Goal: Information Seeking & Learning: Learn about a topic

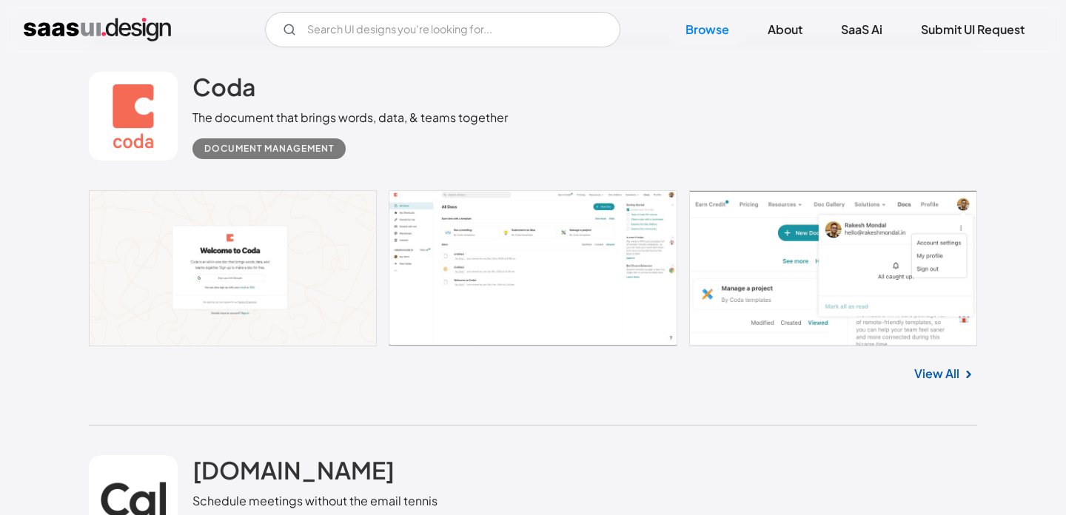
scroll to position [3952, 0]
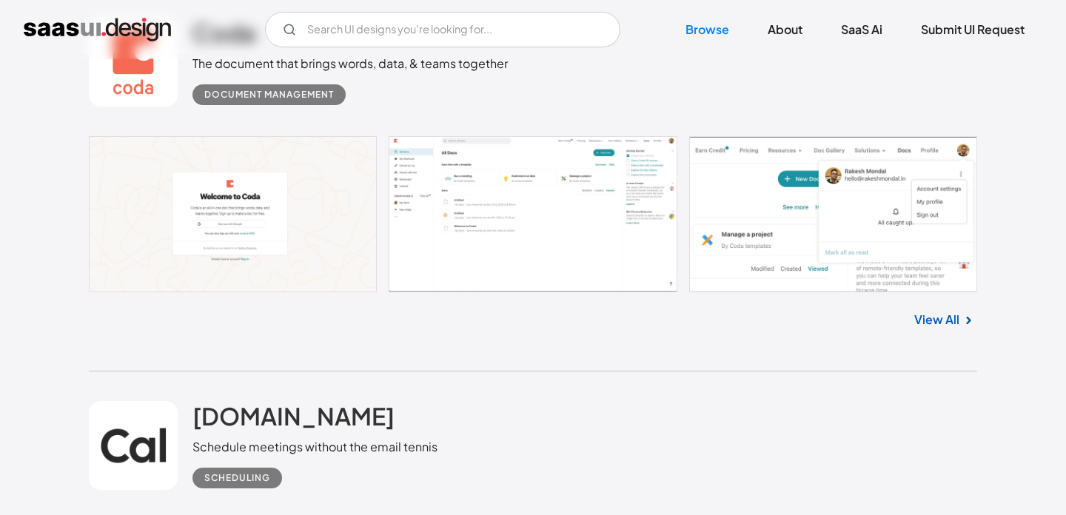
click at [564, 194] on link at bounding box center [533, 214] width 888 height 156
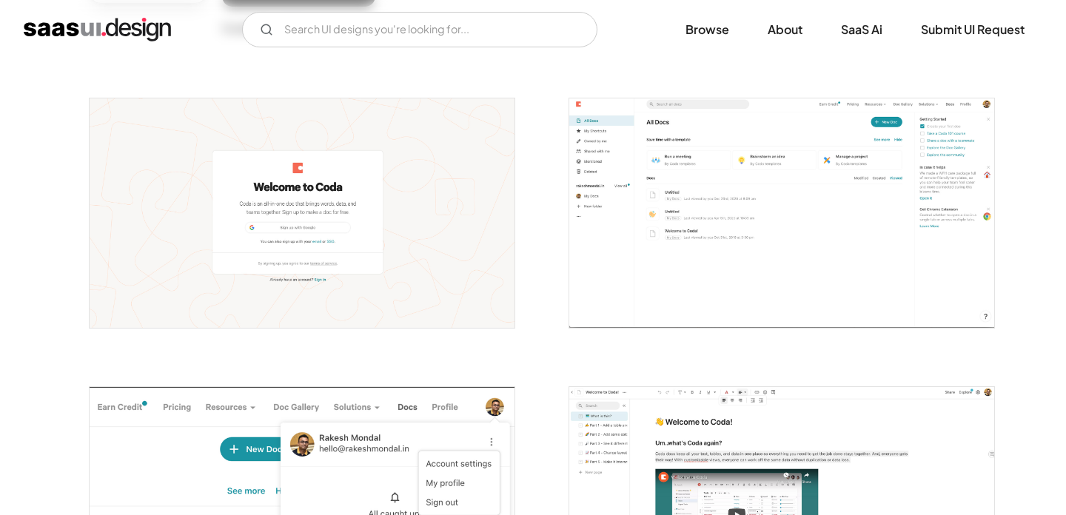
scroll to position [121, 0]
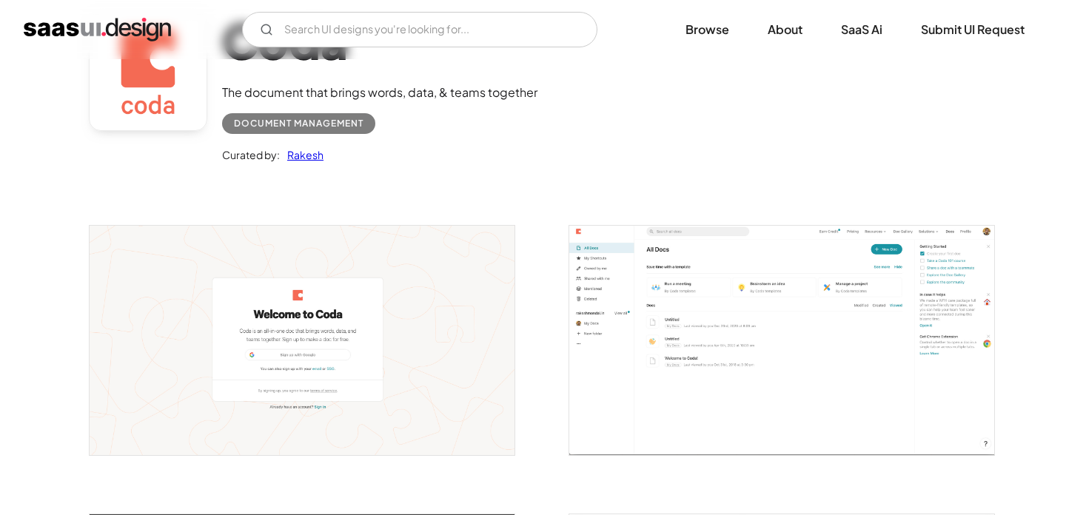
click at [705, 278] on img "open lightbox" at bounding box center [781, 340] width 425 height 229
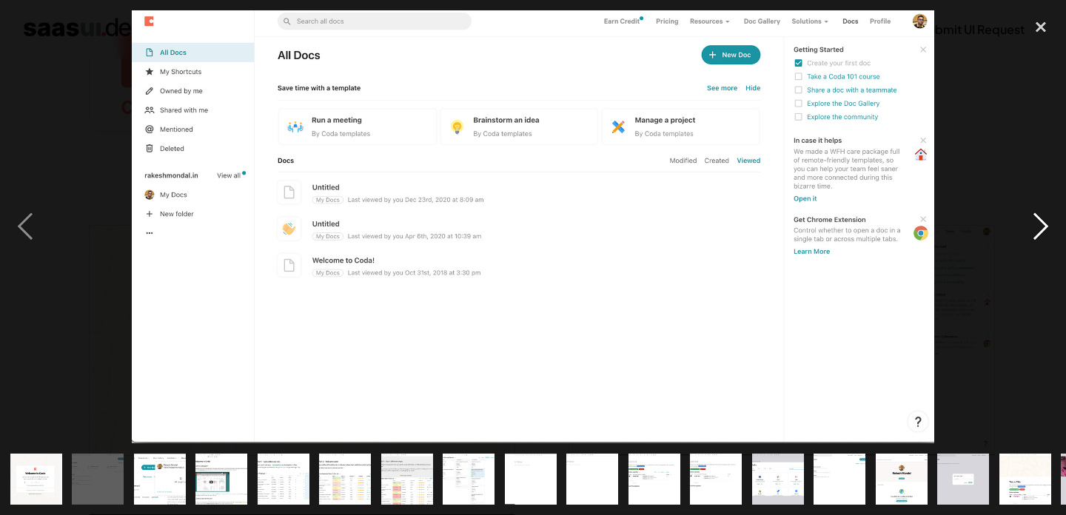
click at [1044, 222] on div "next image" at bounding box center [1041, 226] width 50 height 433
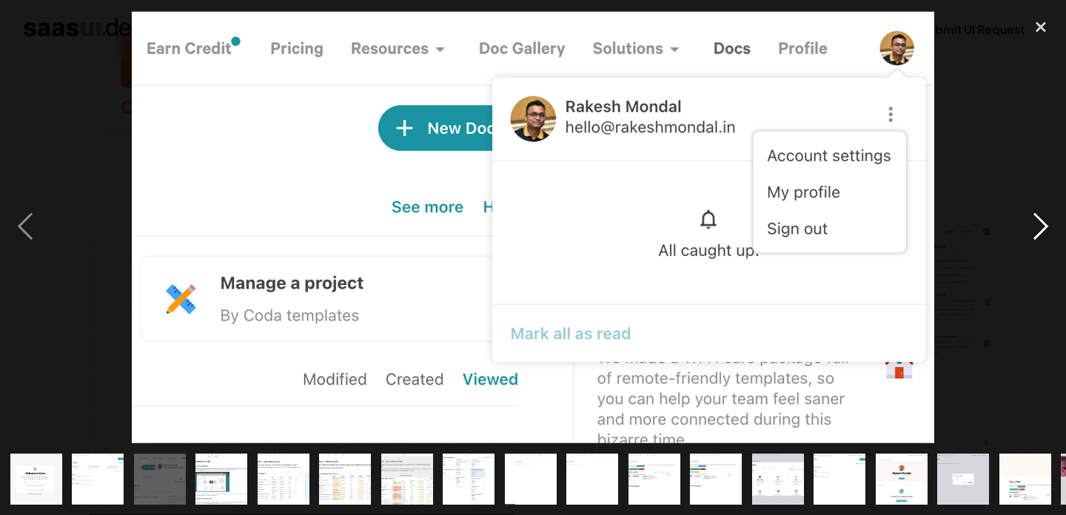
click at [1044, 222] on div "next image" at bounding box center [1041, 226] width 50 height 433
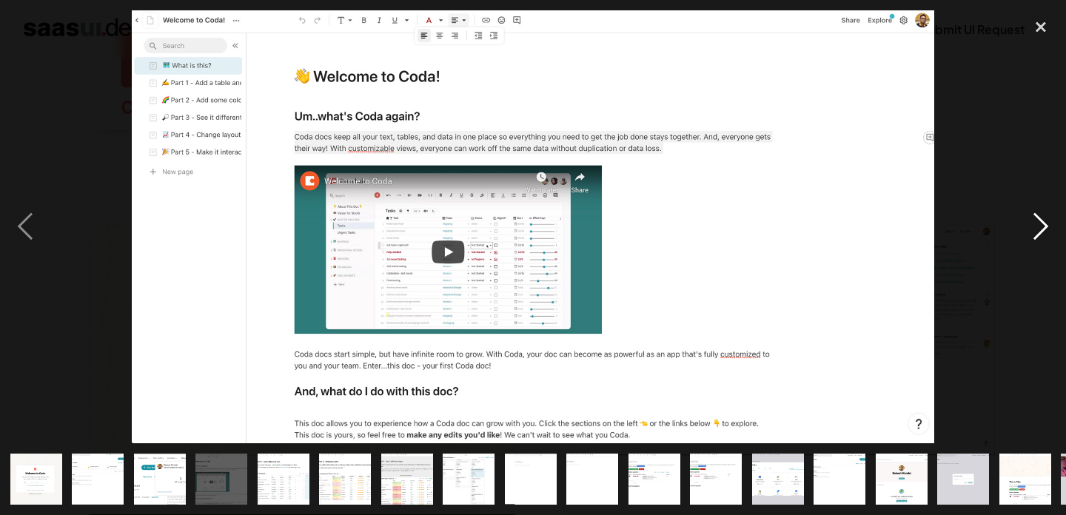
click at [1044, 222] on div "next image" at bounding box center [1041, 226] width 50 height 433
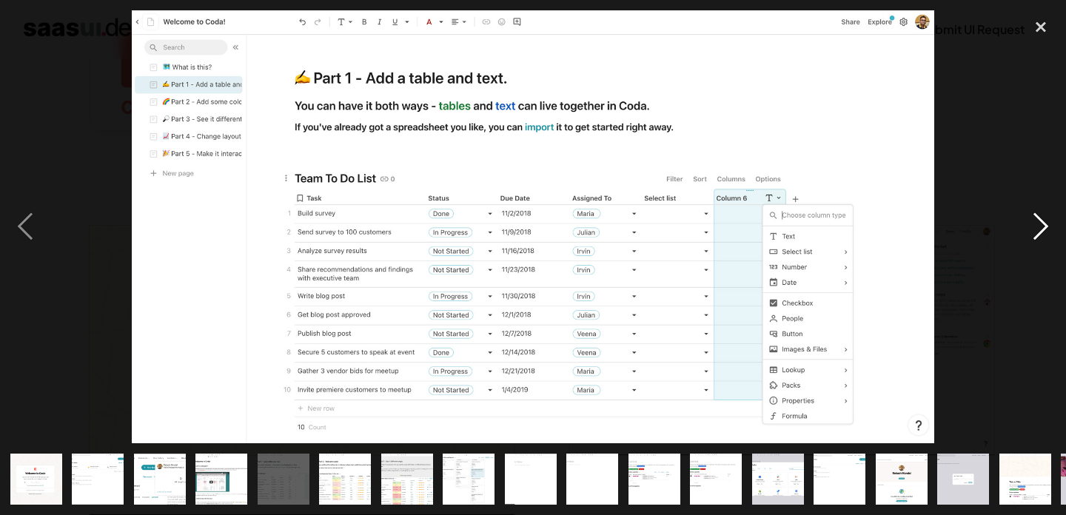
click at [1044, 222] on div "next image" at bounding box center [1041, 226] width 50 height 433
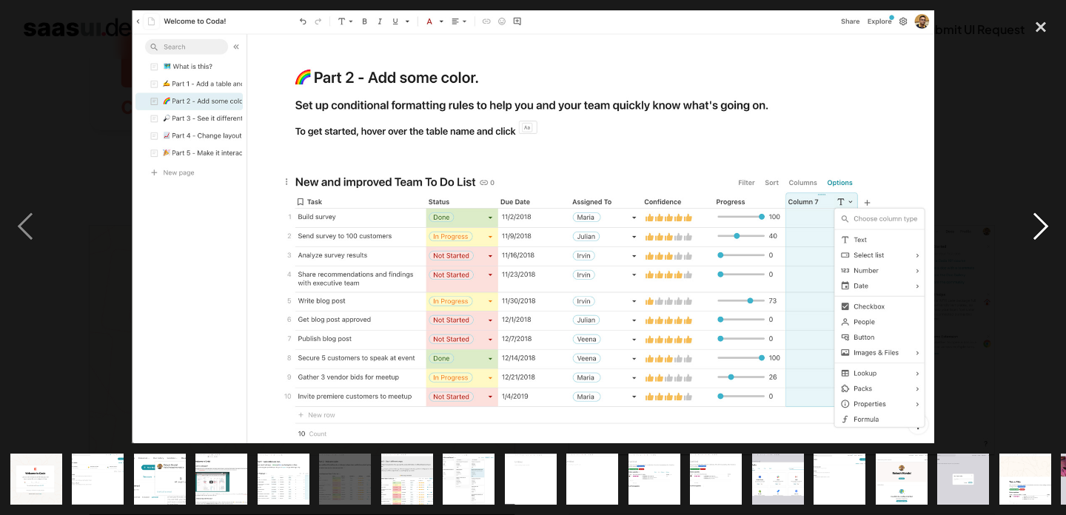
click at [1044, 222] on div "next image" at bounding box center [1041, 226] width 50 height 433
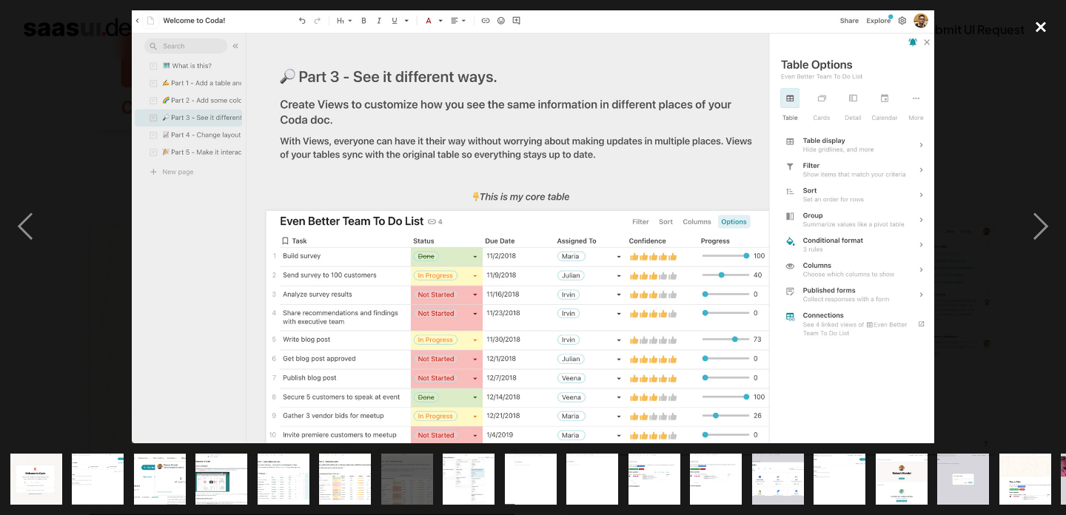
click at [1037, 27] on div "close lightbox" at bounding box center [1041, 26] width 50 height 33
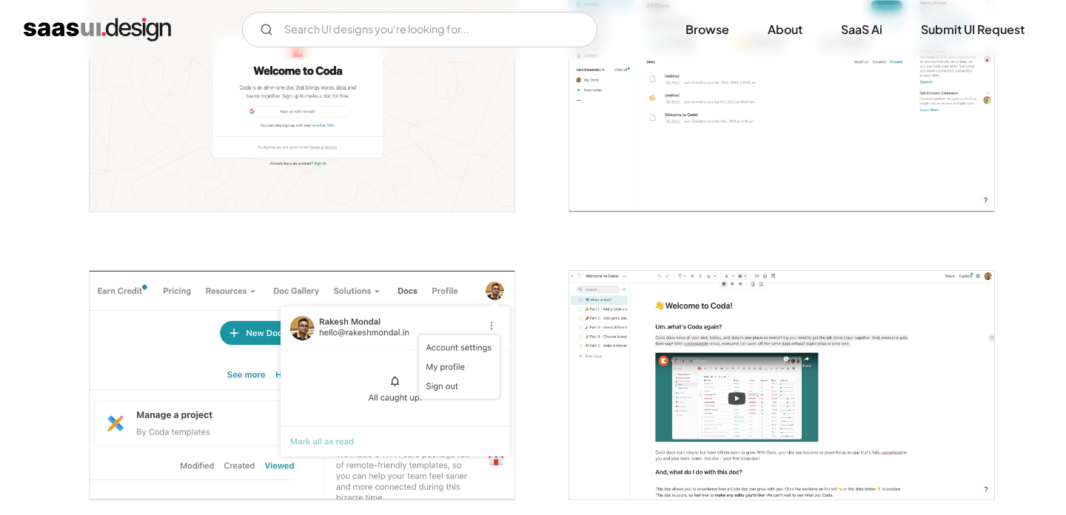
scroll to position [0, 0]
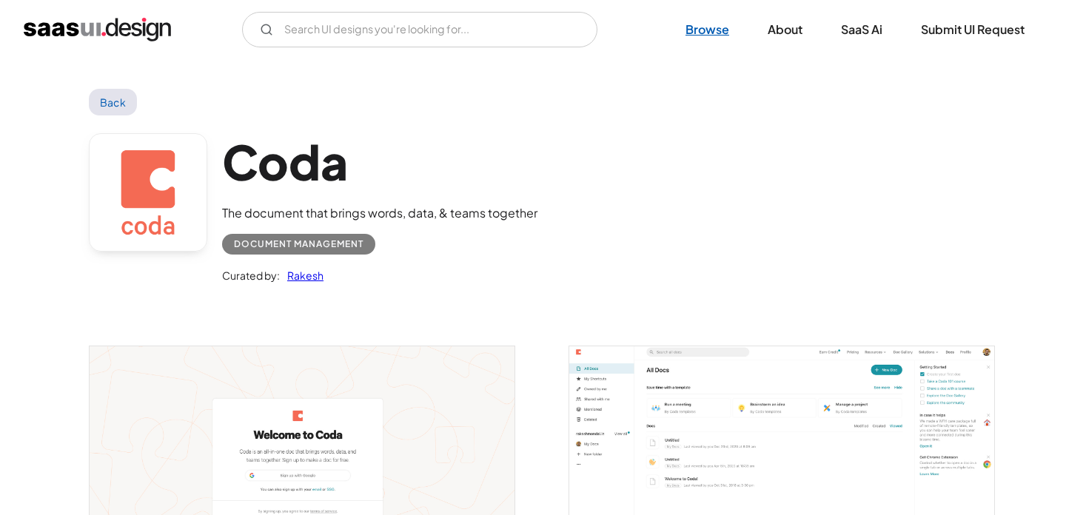
click at [711, 30] on link "Browse" at bounding box center [707, 29] width 79 height 33
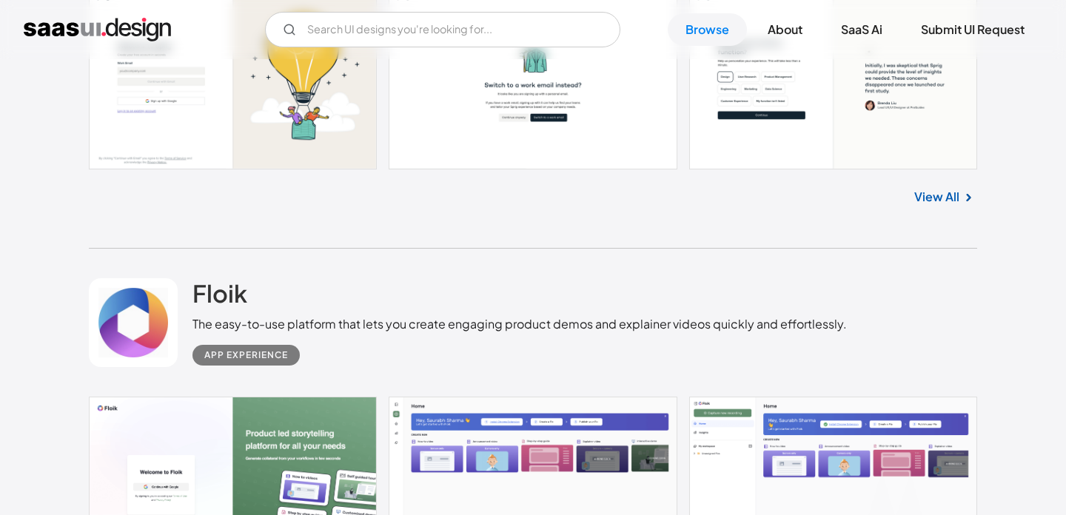
scroll to position [1250, 0]
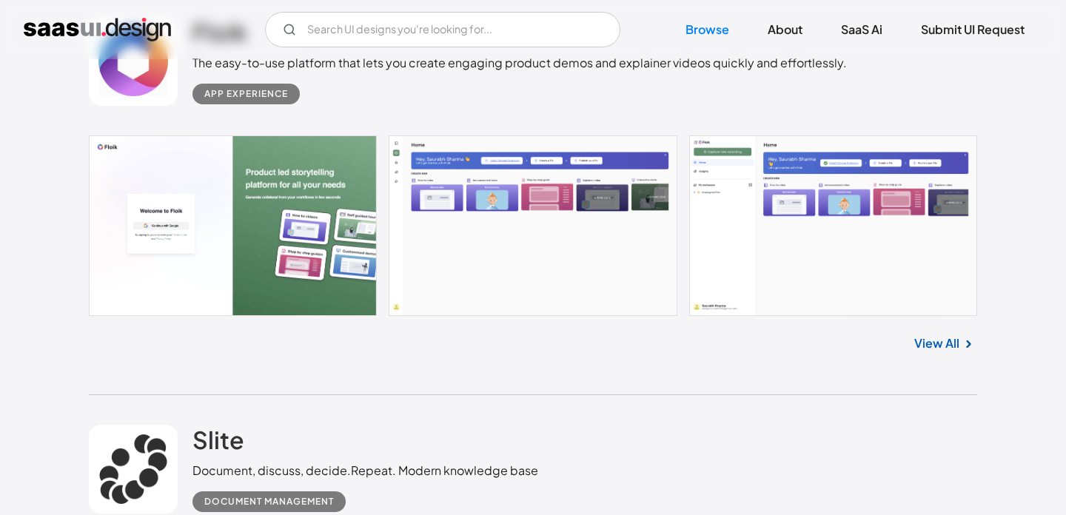
click at [910, 301] on link at bounding box center [533, 225] width 888 height 181
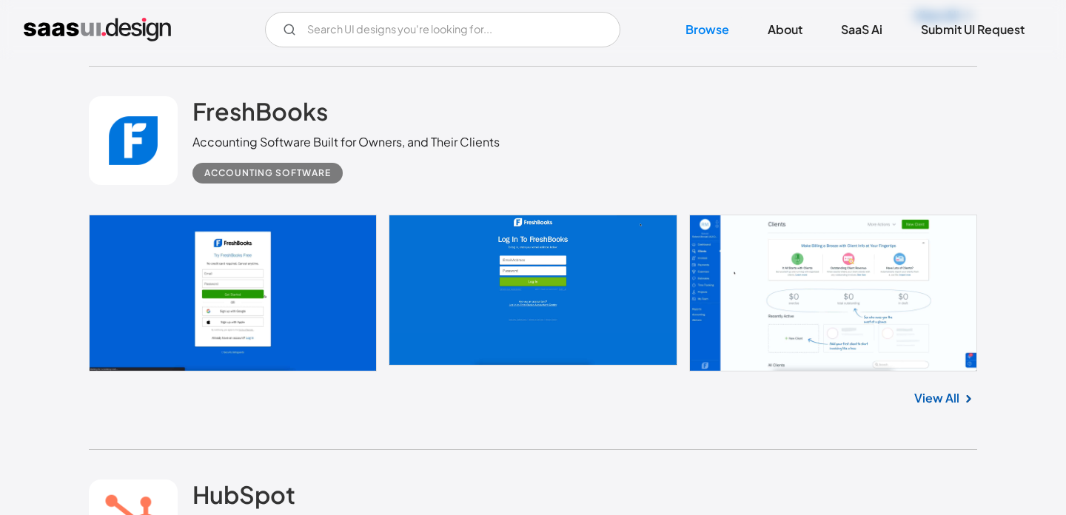
scroll to position [2435, 0]
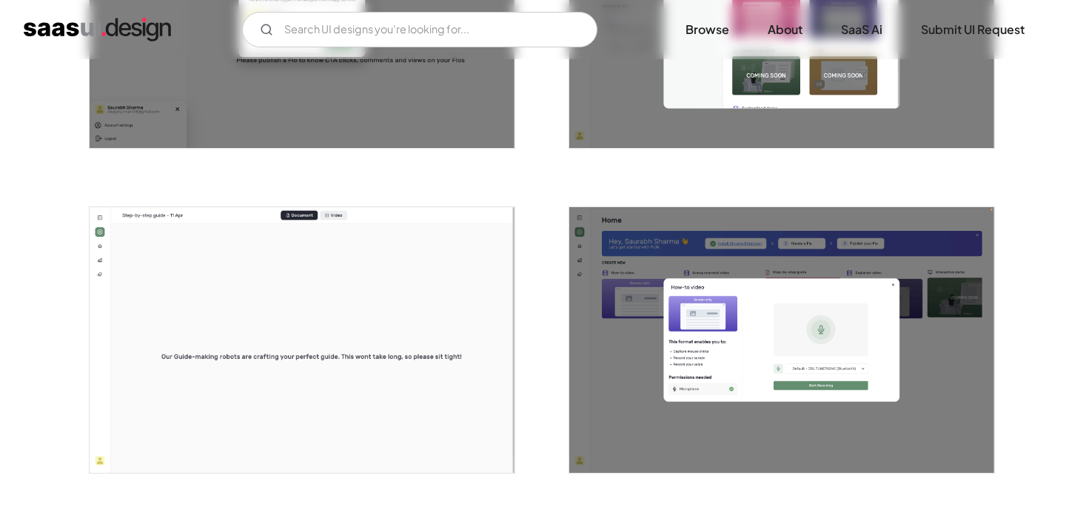
scroll to position [1163, 0]
